Goal: Book appointment/travel/reservation

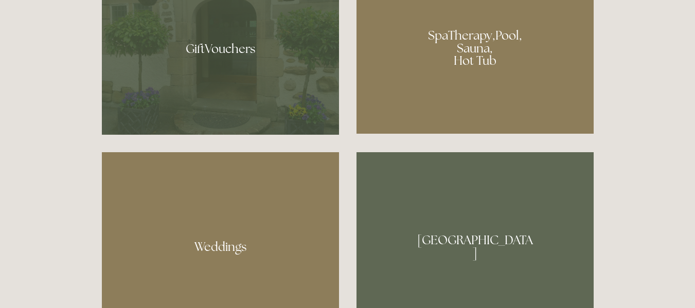
scroll to position [772, 0]
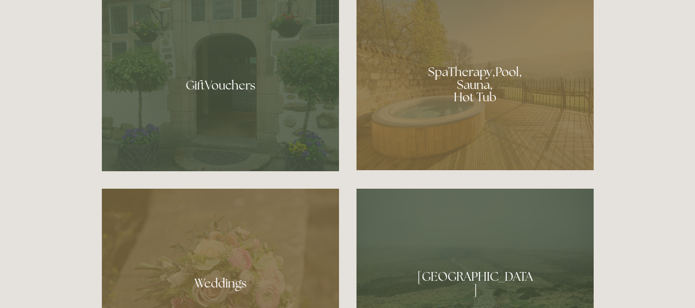
click at [449, 87] on div at bounding box center [475, 81] width 237 height 179
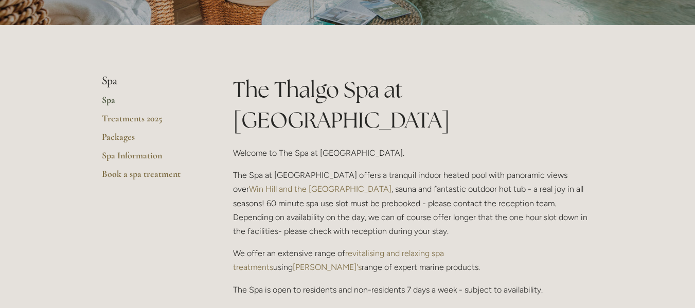
scroll to position [154, 0]
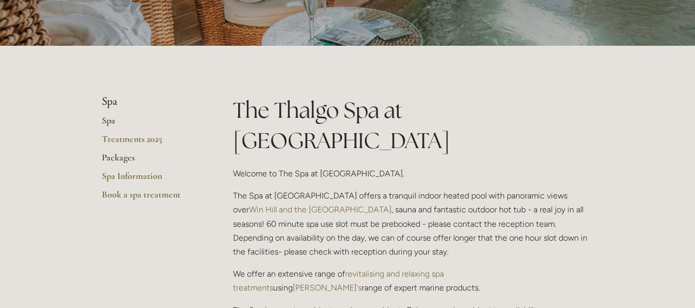
click at [122, 153] on link "Packages" at bounding box center [151, 161] width 98 height 19
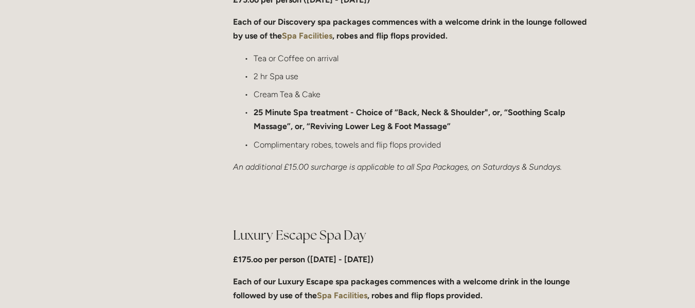
scroll to position [720, 0]
